Goal: Task Accomplishment & Management: Use online tool/utility

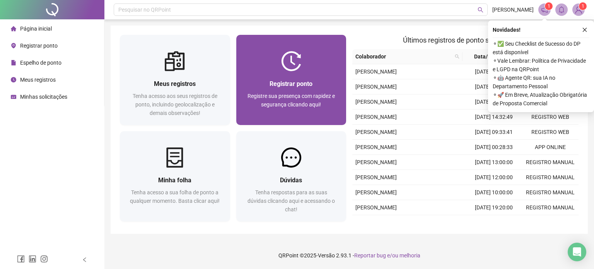
click at [298, 43] on div "Registrar ponto Registre sua presença com rapidez e segurança clicando aqui!" at bounding box center [291, 80] width 110 height 90
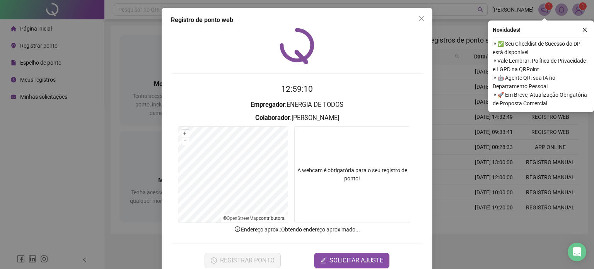
scroll to position [15, 0]
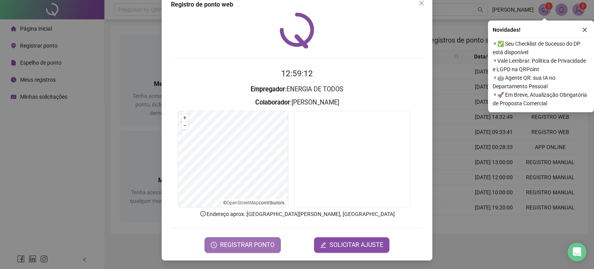
click at [240, 240] on span "REGISTRAR PONTO" at bounding box center [247, 244] width 55 height 9
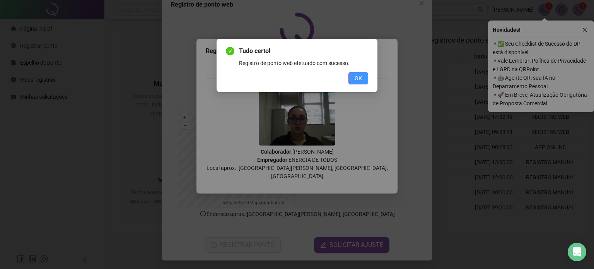
click at [358, 81] on span "OK" at bounding box center [357, 78] width 7 height 9
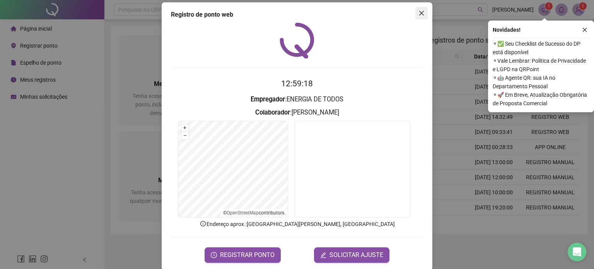
scroll to position [0, 0]
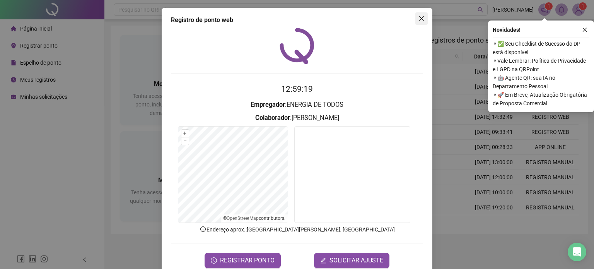
click at [418, 12] on button "Close" at bounding box center [421, 18] width 12 height 12
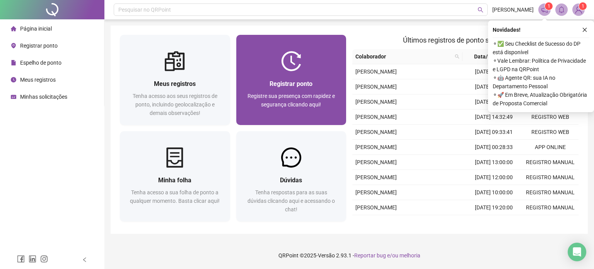
click at [333, 76] on div "Registrar ponto Registre sua presença com rapidez e segurança clicando aqui!" at bounding box center [291, 98] width 110 height 54
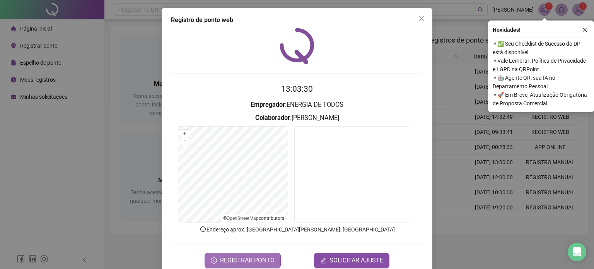
click at [246, 259] on span "REGISTRAR PONTO" at bounding box center [247, 260] width 55 height 9
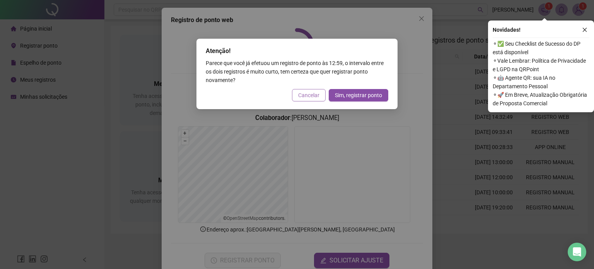
click at [315, 94] on span "Cancelar" at bounding box center [308, 95] width 21 height 9
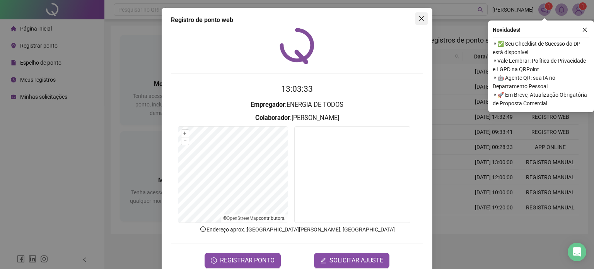
drag, startPoint x: 419, startPoint y: 23, endPoint x: 344, endPoint y: 3, distance: 77.6
click at [419, 23] on button "Close" at bounding box center [421, 18] width 12 height 12
